Goal: Task Accomplishment & Management: Manage account settings

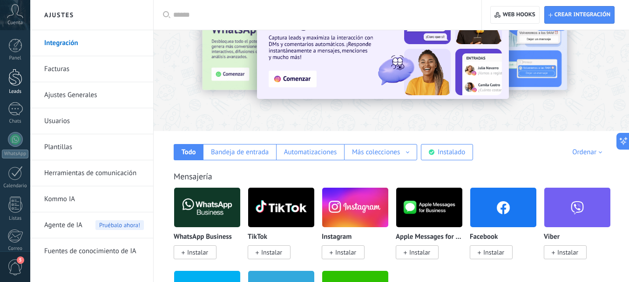
click at [17, 83] on div at bounding box center [15, 77] width 14 height 17
